Goal: Navigation & Orientation: Find specific page/section

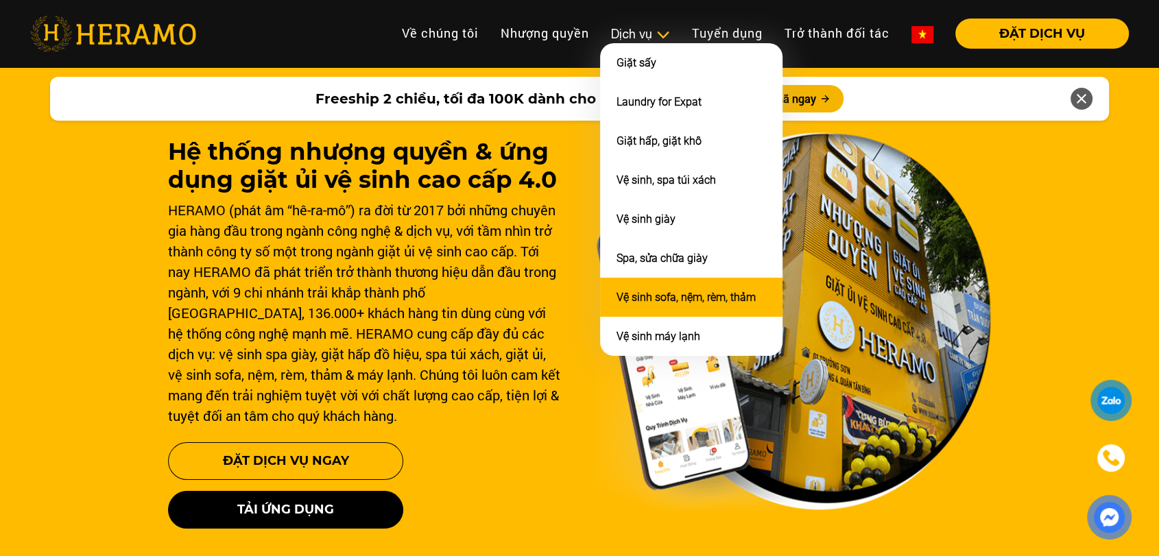
drag, startPoint x: 668, startPoint y: 285, endPoint x: 665, endPoint y: 300, distance: 14.8
click at [665, 300] on li "Vệ sinh sofa, nệm, rèm, thảm" at bounding box center [691, 297] width 182 height 39
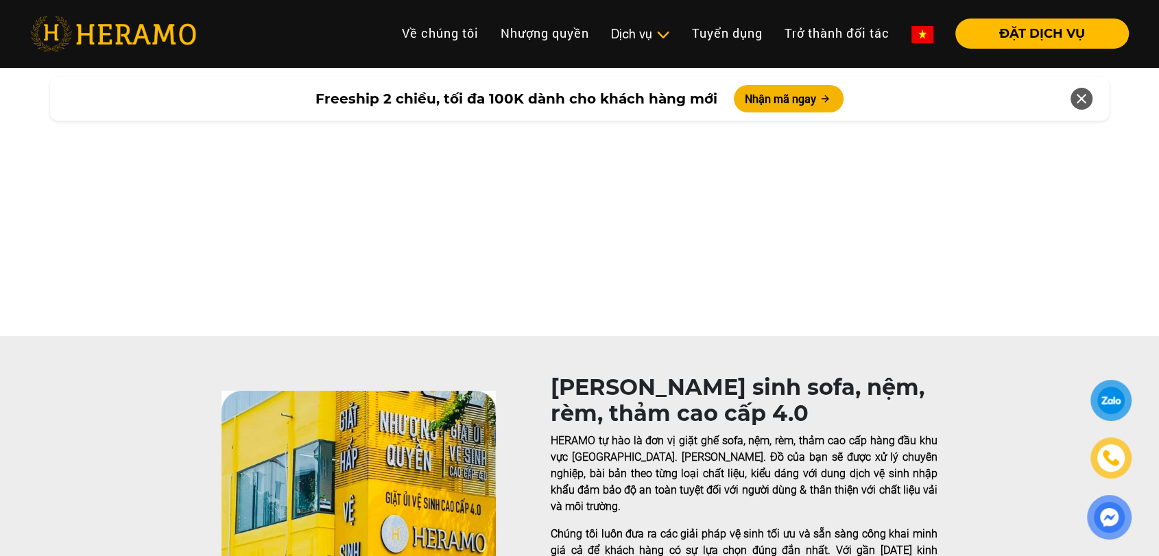
click at [665, 300] on div at bounding box center [579, 199] width 1159 height 274
